Goal: Task Accomplishment & Management: Manage account settings

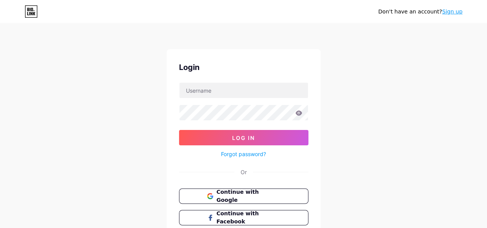
click at [229, 91] on input "text" at bounding box center [243, 90] width 129 height 15
type input "[EMAIL_ADDRESS][DOMAIN_NAME]"
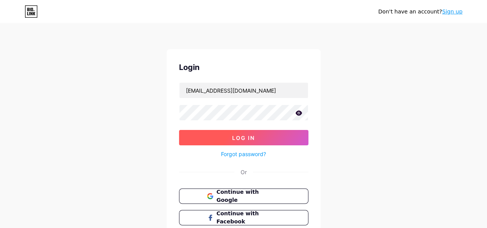
click at [233, 139] on span "Log In" at bounding box center [243, 138] width 23 height 7
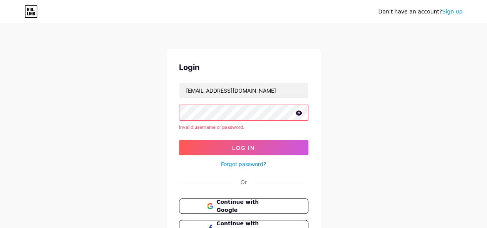
click at [298, 113] on icon at bounding box center [298, 113] width 7 height 5
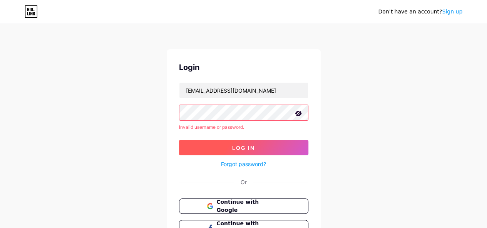
click at [223, 146] on button "Log In" at bounding box center [243, 147] width 129 height 15
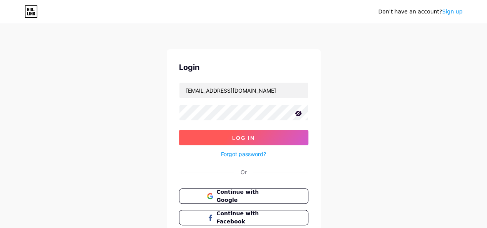
click at [213, 139] on button "Log In" at bounding box center [243, 137] width 129 height 15
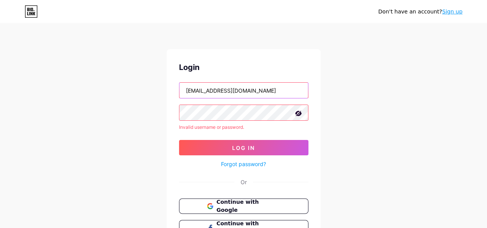
click at [250, 96] on input "[EMAIL_ADDRESS][DOMAIN_NAME]" at bounding box center [243, 90] width 129 height 15
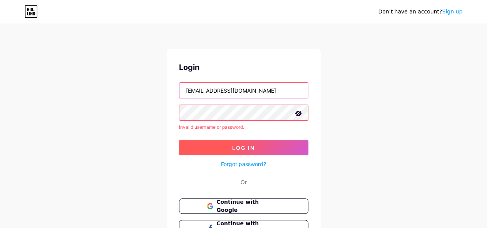
scroll to position [62, 0]
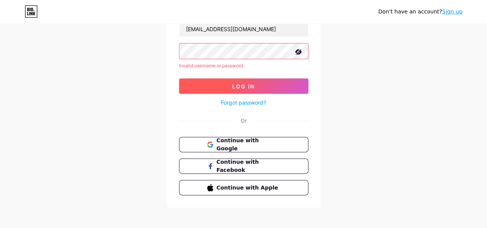
click at [253, 89] on span "Log In" at bounding box center [243, 86] width 23 height 7
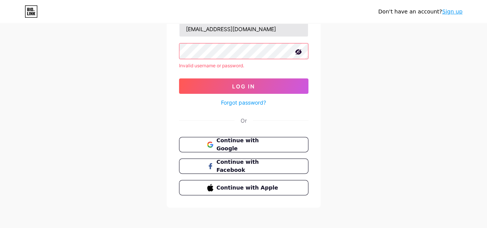
scroll to position [54, 0]
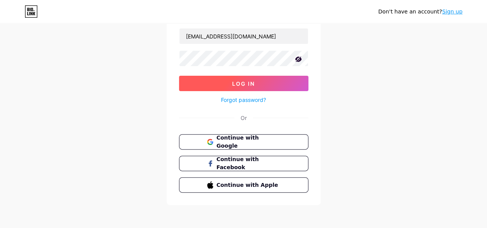
click at [212, 80] on button "Log In" at bounding box center [243, 83] width 129 height 15
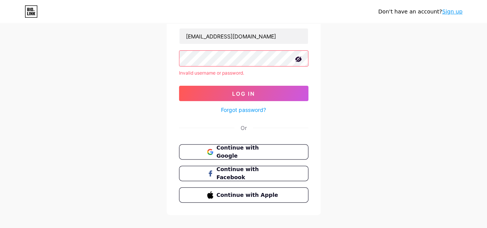
scroll to position [64, 0]
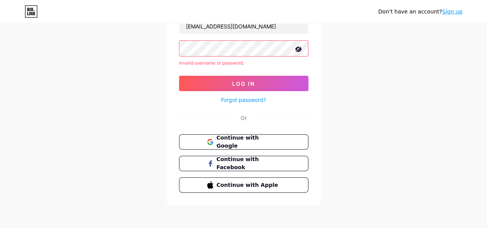
click at [247, 104] on div "Login [EMAIL_ADDRESS][DOMAIN_NAME] Invalid username or password. Log In Forgot …" at bounding box center [244, 95] width 154 height 220
click at [243, 100] on link "Forgot password?" at bounding box center [243, 100] width 45 height 8
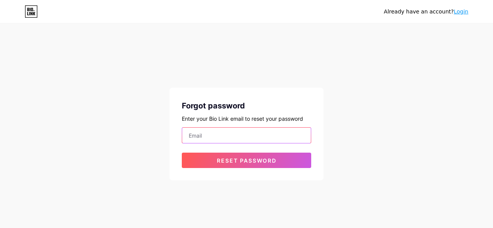
click at [209, 134] on input "email" at bounding box center [246, 135] width 129 height 15
type input "[EMAIL_ADDRESS][DOMAIN_NAME]"
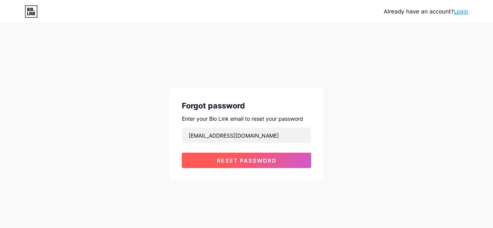
click at [229, 158] on span "Reset password" at bounding box center [247, 161] width 60 height 7
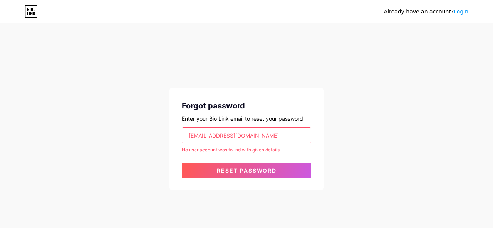
drag, startPoint x: 253, startPoint y: 135, endPoint x: 186, endPoint y: 137, distance: 67.0
click at [186, 137] on input "[EMAIL_ADDRESS][DOMAIN_NAME]" at bounding box center [246, 135] width 129 height 15
click at [464, 11] on link "Login" at bounding box center [461, 11] width 15 height 6
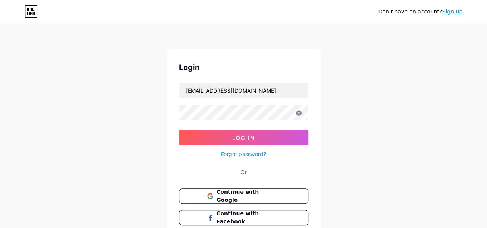
click at [243, 155] on link "Forgot password?" at bounding box center [243, 154] width 45 height 8
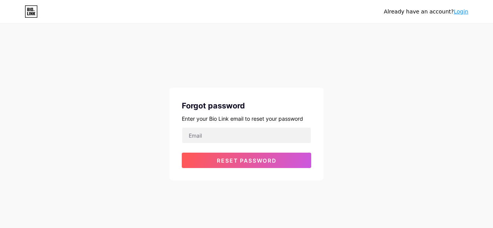
click at [233, 127] on div "Forgot password Enter your Bio Link email to reset your password Reset password" at bounding box center [246, 134] width 154 height 93
click at [231, 134] on input "email" at bounding box center [246, 135] width 129 height 15
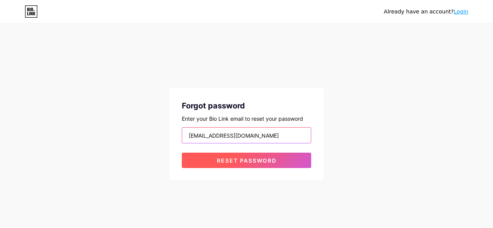
type input "[EMAIL_ADDRESS][DOMAIN_NAME]"
click at [210, 158] on button "Reset password" at bounding box center [246, 160] width 129 height 15
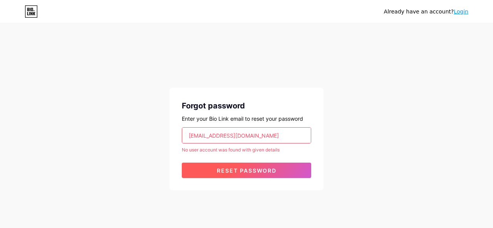
click at [260, 169] on span "Reset password" at bounding box center [247, 171] width 60 height 7
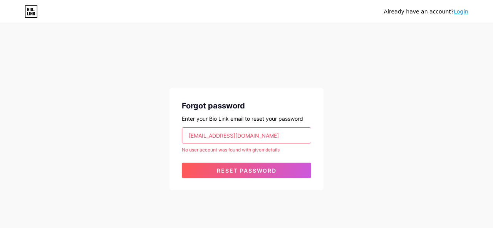
click at [255, 135] on input "[EMAIL_ADDRESS][DOMAIN_NAME]" at bounding box center [246, 135] width 129 height 15
